Goal: Navigation & Orientation: Go to known website

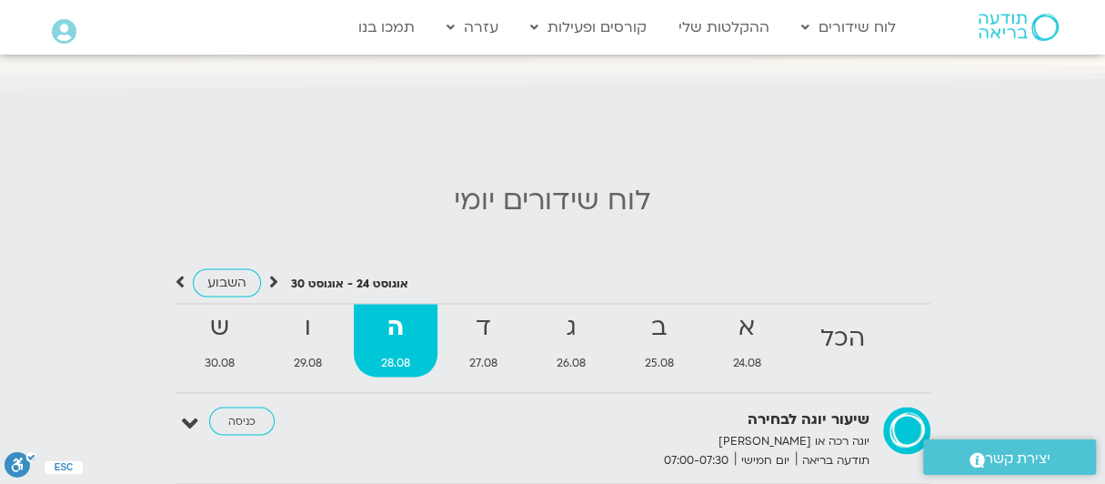
scroll to position [2183, 0]
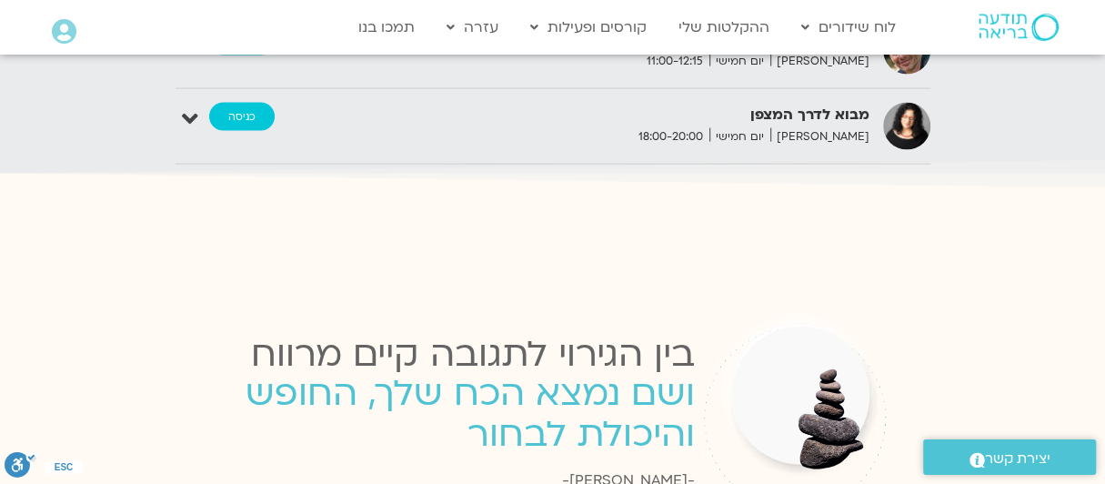
click at [233, 103] on link "כניסה" at bounding box center [242, 117] width 66 height 29
click at [252, 104] on link "כניסה" at bounding box center [242, 117] width 66 height 29
click at [248, 103] on link "כניסה" at bounding box center [242, 117] width 66 height 29
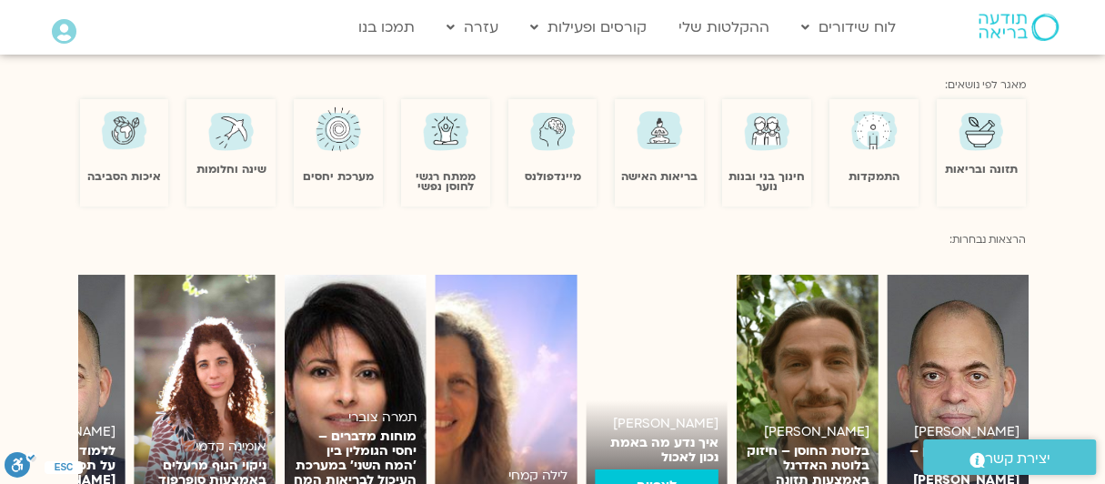
scroll to position [2183, 0]
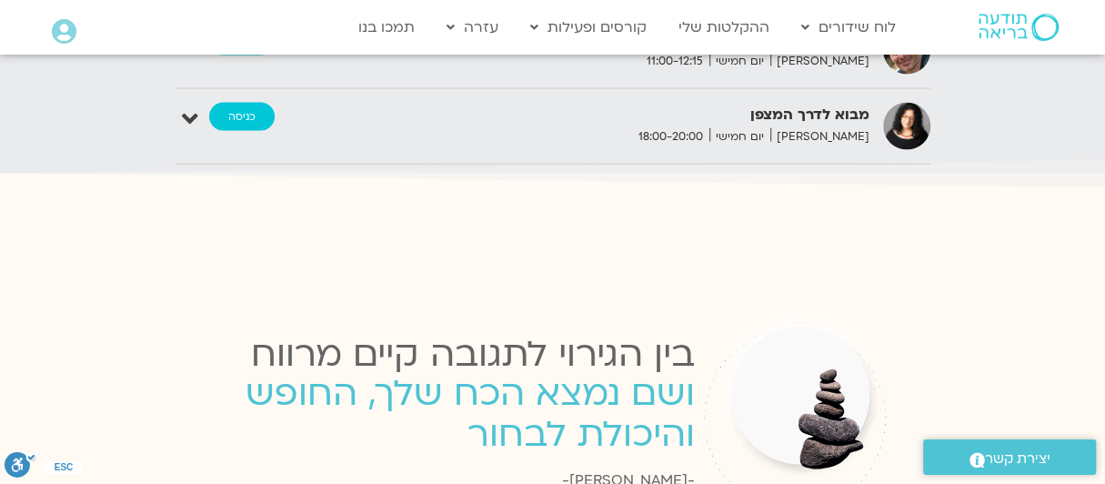
click at [242, 103] on link "כניסה" at bounding box center [242, 117] width 66 height 29
